Goal: Entertainment & Leisure: Browse casually

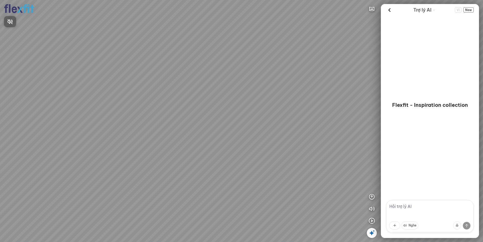
click at [371, 221] on div at bounding box center [241, 121] width 483 height 242
click at [371, 221] on icon "button" at bounding box center [372, 221] width 6 height 6
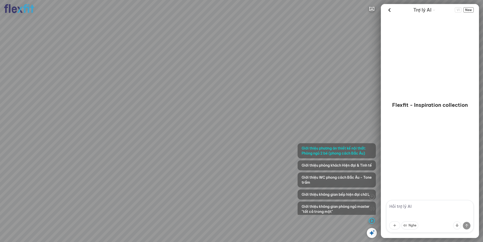
click at [238, 150] on div at bounding box center [241, 121] width 483 height 242
click at [372, 223] on icon "button" at bounding box center [372, 221] width 6 height 6
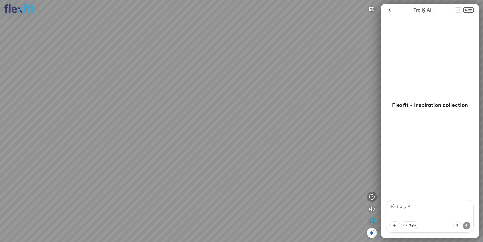
click at [371, 196] on icon "button" at bounding box center [372, 197] width 6 height 6
click at [371, 173] on icon "button" at bounding box center [372, 173] width 6 height 6
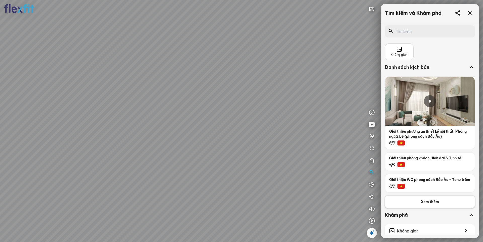
click at [433, 205] on span "Xem thêm" at bounding box center [430, 202] width 18 height 5
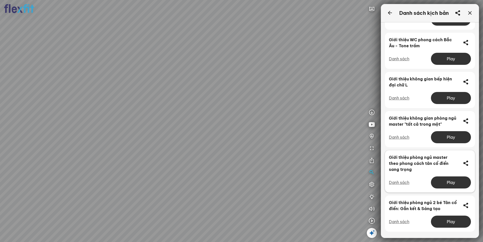
scroll to position [79, 0]
